Goal: Information Seeking & Learning: Learn about a topic

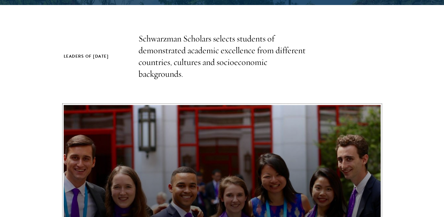
click at [221, 147] on button "Schwarzman Scholars Program Takeaways" at bounding box center [222, 194] width 317 height 178
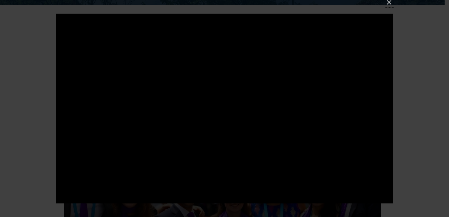
click at [389, 3] on button at bounding box center [389, 3] width 8 height 8
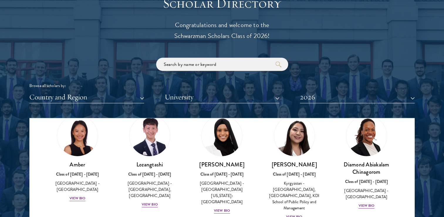
scroll to position [26, 0]
click at [75, 196] on div "View Bio" at bounding box center [78, 199] width 16 height 6
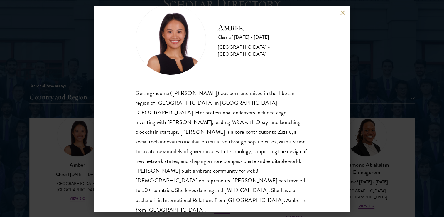
scroll to position [20, 0]
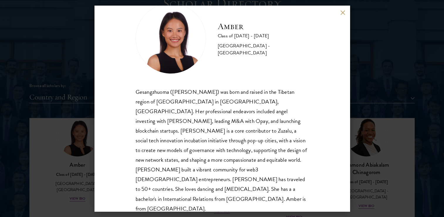
click at [341, 16] on div "Amber Class of [DATE] - [DATE] [GEOGRAPHIC_DATA] - [GEOGRAPHIC_DATA] Gesangzhuo…" at bounding box center [222, 108] width 255 height 205
click at [343, 12] on button at bounding box center [343, 12] width 5 height 5
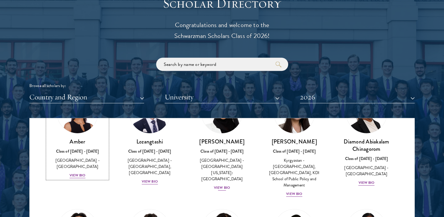
scroll to position [49, 0]
click at [223, 185] on div "View Bio" at bounding box center [222, 188] width 16 height 6
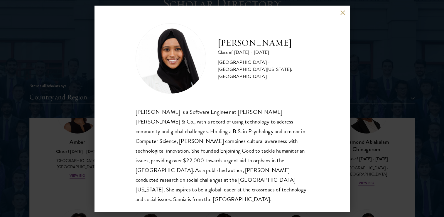
click at [371, 159] on div "[PERSON_NAME] Class of [DATE] - [DATE] [GEOGRAPHIC_DATA] - [GEOGRAPHIC_DATA][US…" at bounding box center [222, 108] width 444 height 217
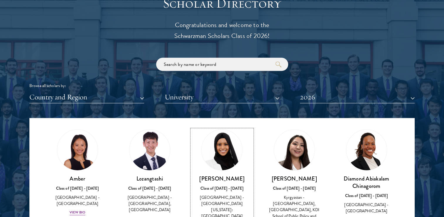
scroll to position [30, 0]
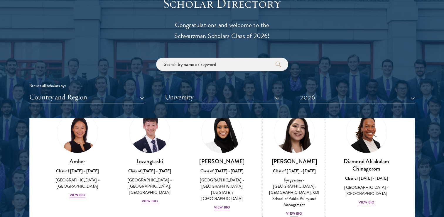
click at [292, 210] on div "View Bio" at bounding box center [294, 213] width 16 height 6
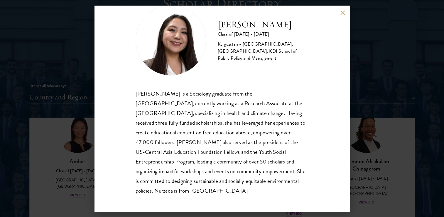
scroll to position [20, 0]
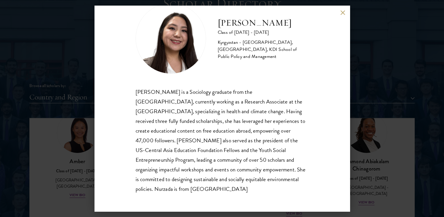
click at [343, 13] on button at bounding box center [343, 12] width 5 height 5
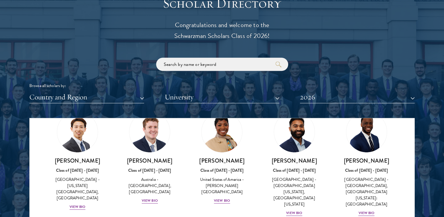
scroll to position [251, 0]
click at [82, 204] on div "View Bio" at bounding box center [78, 207] width 16 height 6
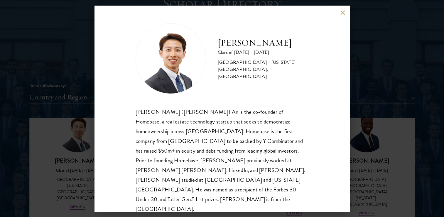
click at [342, 14] on button at bounding box center [343, 12] width 5 height 5
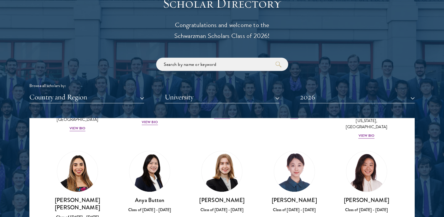
scroll to position [446, 0]
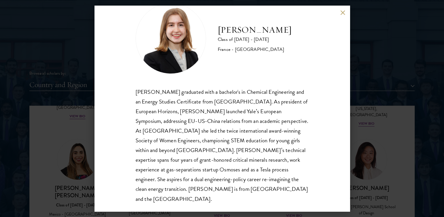
scroll to position [674, 0]
click at [344, 10] on button at bounding box center [343, 12] width 5 height 5
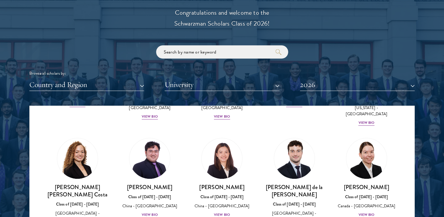
scroll to position [657, 0]
click at [218, 211] on div "View Bio" at bounding box center [222, 214] width 16 height 6
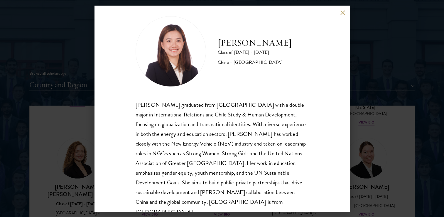
scroll to position [20, 0]
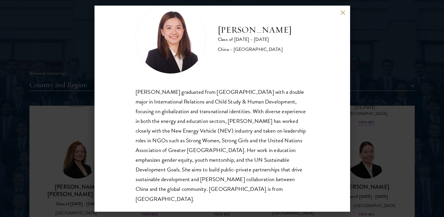
click at [343, 13] on button at bounding box center [343, 12] width 5 height 5
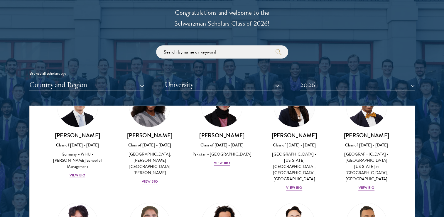
scroll to position [1173, 0]
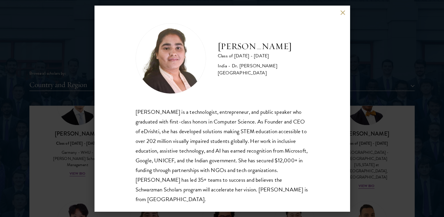
scroll to position [1, 0]
click at [342, 12] on button at bounding box center [343, 12] width 5 height 5
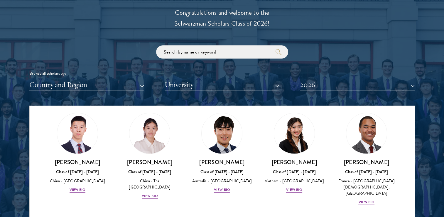
scroll to position [1691, 0]
click at [106, 81] on button "Country and Region" at bounding box center [86, 85] width 115 height 12
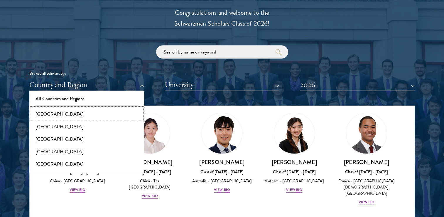
click at [70, 112] on button "[GEOGRAPHIC_DATA]" at bounding box center [86, 114] width 111 height 12
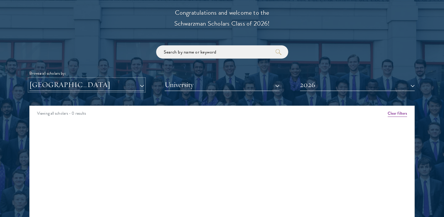
click at [102, 82] on button "[GEOGRAPHIC_DATA]" at bounding box center [86, 85] width 115 height 12
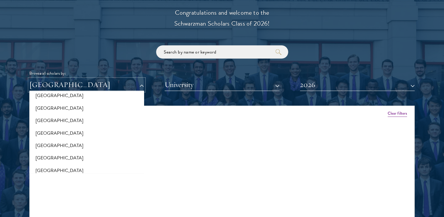
scroll to position [80, 0]
click at [70, 122] on button "[GEOGRAPHIC_DATA]" at bounding box center [86, 120] width 111 height 12
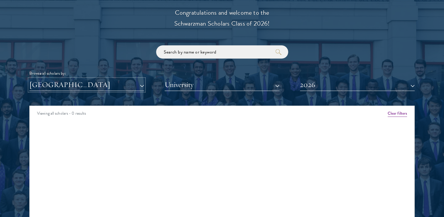
click at [120, 85] on button "[GEOGRAPHIC_DATA]" at bounding box center [86, 85] width 115 height 12
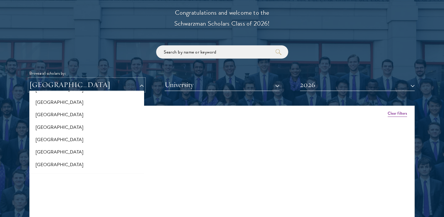
scroll to position [435, 0]
click at [100, 159] on button "[GEOGRAPHIC_DATA]" at bounding box center [86, 165] width 111 height 12
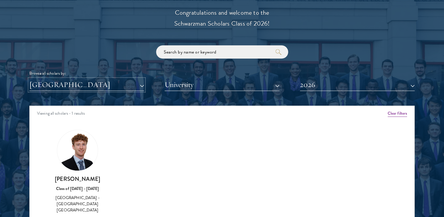
click at [64, 80] on button "[GEOGRAPHIC_DATA]" at bounding box center [86, 85] width 115 height 12
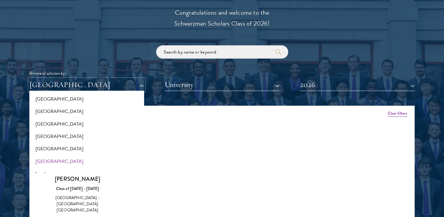
scroll to position [438, 0]
click at [49, 125] on button "[GEOGRAPHIC_DATA]" at bounding box center [86, 124] width 111 height 12
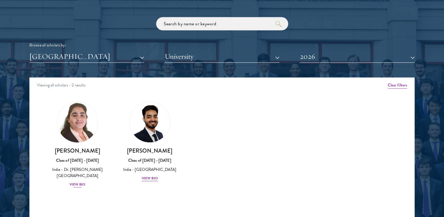
scroll to position [702, 0]
click at [152, 175] on div "View Bio" at bounding box center [150, 178] width 16 height 6
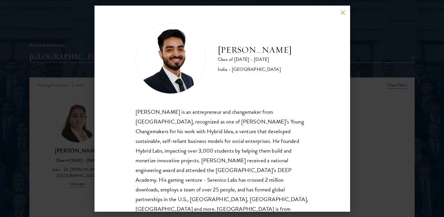
click at [343, 14] on button at bounding box center [343, 12] width 5 height 5
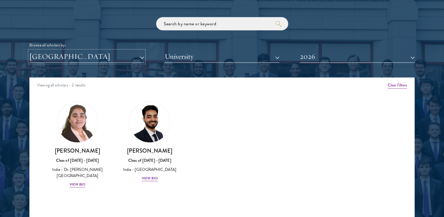
click at [119, 57] on button "[GEOGRAPHIC_DATA]" at bounding box center [86, 56] width 115 height 12
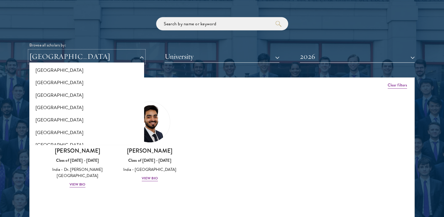
scroll to position [829, 0]
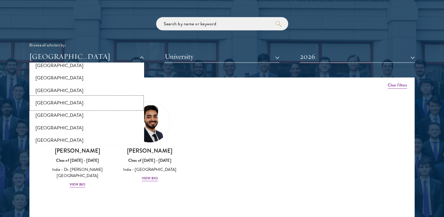
click at [76, 102] on button "[GEOGRAPHIC_DATA]" at bounding box center [86, 103] width 111 height 12
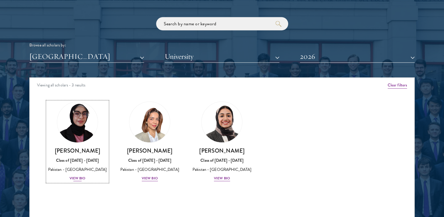
click at [81, 178] on div "View Bio" at bounding box center [78, 178] width 16 height 6
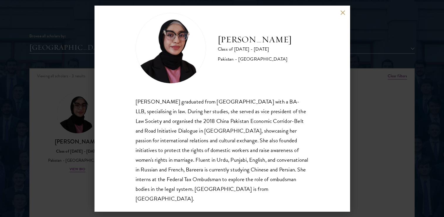
scroll to position [712, 0]
click at [344, 13] on button at bounding box center [343, 12] width 5 height 5
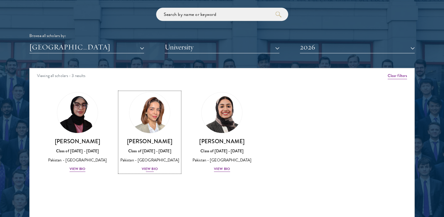
click at [151, 171] on div "View Bio" at bounding box center [150, 169] width 16 height 6
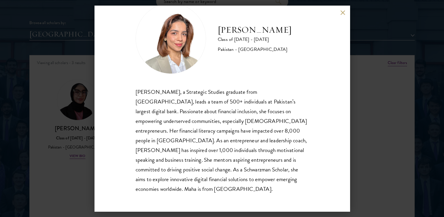
scroll to position [725, 0]
click at [344, 15] on div "[PERSON_NAME] Class of [DATE] - [DATE] Pakistan - [GEOGRAPHIC_DATA] [PERSON_NAM…" at bounding box center [222, 108] width 255 height 205
click at [342, 12] on button at bounding box center [343, 12] width 5 height 5
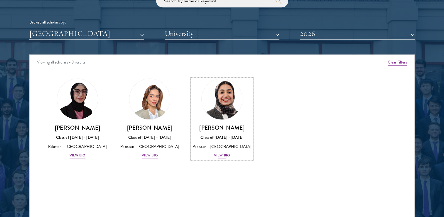
click at [222, 156] on div "View Bio" at bounding box center [222, 155] width 16 height 6
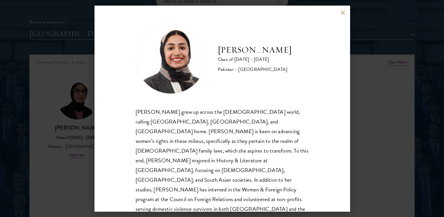
scroll to position [1, 0]
click at [342, 11] on button at bounding box center [343, 12] width 5 height 5
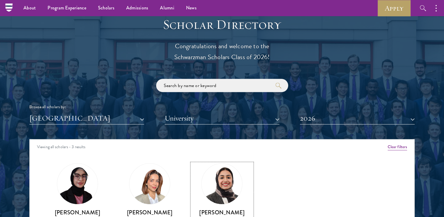
scroll to position [639, 0]
